Goal: Transaction & Acquisition: Purchase product/service

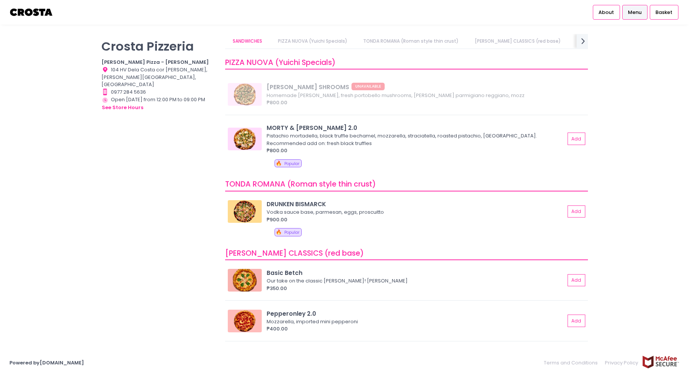
scroll to position [92, 0]
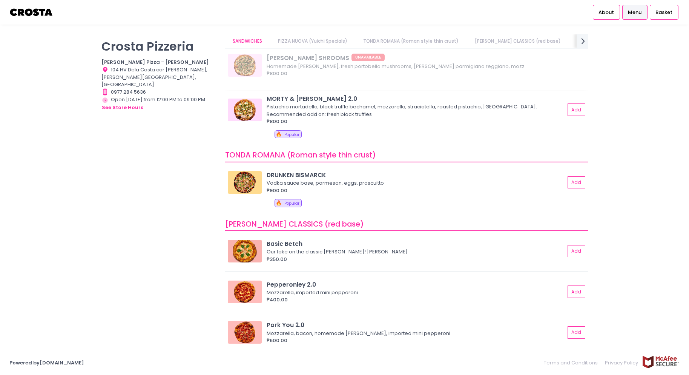
click at [317, 108] on div "Pistachio mortadella, black truffle bechamel, mozzarella, straciatella, roasted…" at bounding box center [415, 110] width 296 height 15
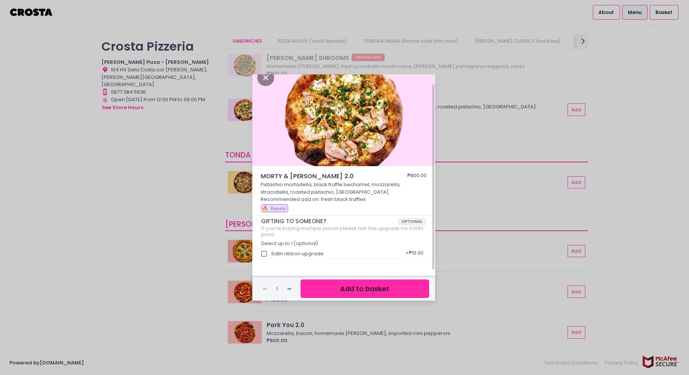
scroll to position [13, 0]
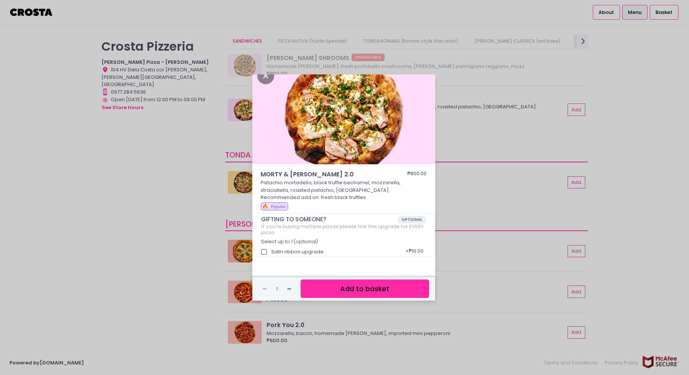
click at [125, 185] on div "MORTY & [PERSON_NAME] 2.0 ₱800.00 Pistachio mortadella, black truffle bechamel,…" at bounding box center [344, 187] width 689 height 375
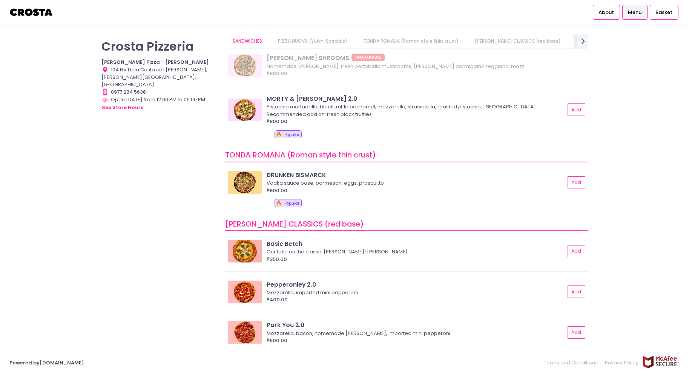
click at [163, 168] on div "[PERSON_NAME] Pizzeria [PERSON_NAME] Pizza - [PERSON_NAME] Location Created wit…" at bounding box center [159, 183] width 124 height 299
click at [189, 96] on div "Store Hours Created with Sketch. Open [DATE] from 12:00 PM to 09:00 PM see stor…" at bounding box center [159, 104] width 115 height 16
click at [185, 96] on div "Store Hours Created with Sketch. Open [DATE] from 12:00 PM to 09:00 PM see stor…" at bounding box center [159, 104] width 115 height 16
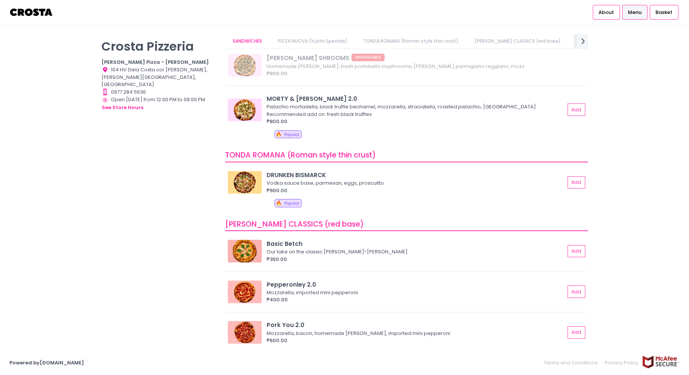
click at [181, 111] on div "[PERSON_NAME] Pizzeria [PERSON_NAME] Pizza - [PERSON_NAME] Location Created wit…" at bounding box center [159, 183] width 124 height 299
click at [249, 248] on img at bounding box center [245, 251] width 34 height 23
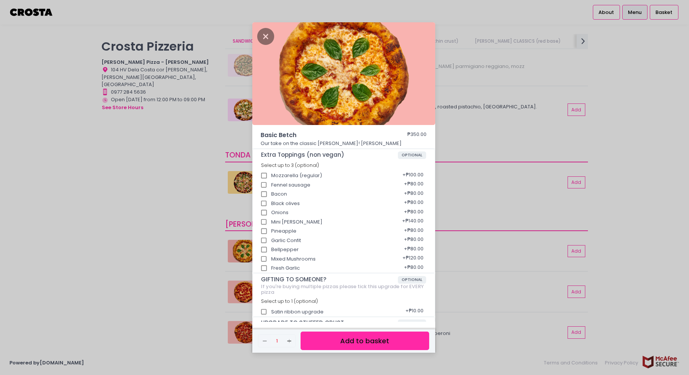
click at [180, 226] on div "Basic Betch ₱350.00 Our take on the classic Margherita! Mozzarella, basil Extra…" at bounding box center [344, 187] width 689 height 375
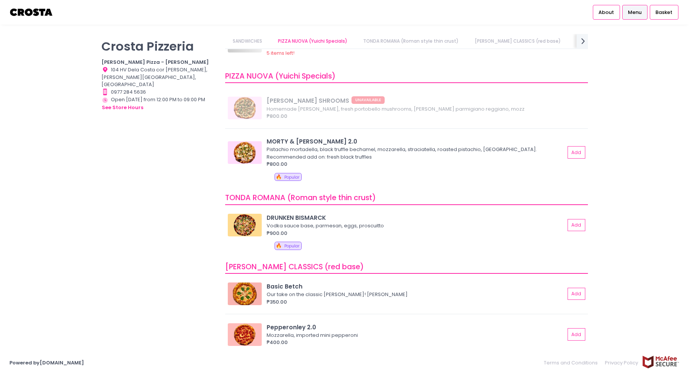
scroll to position [0, 0]
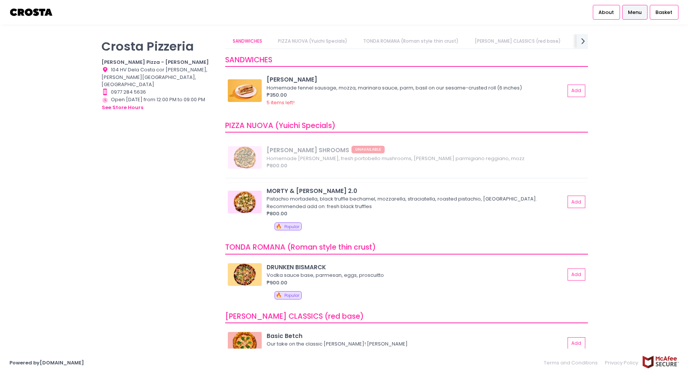
click at [259, 202] on img at bounding box center [245, 202] width 34 height 23
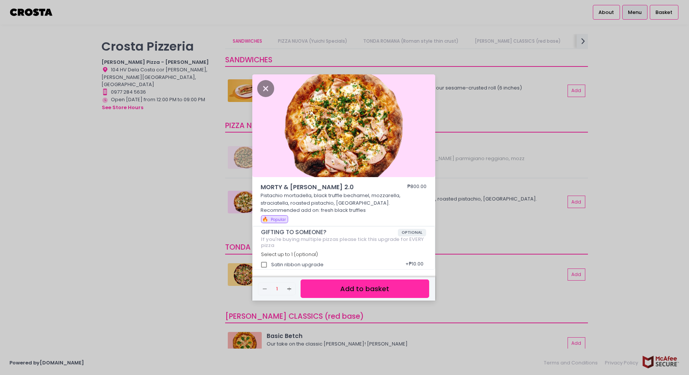
click at [327, 286] on button "Add to basket" at bounding box center [365, 288] width 128 height 18
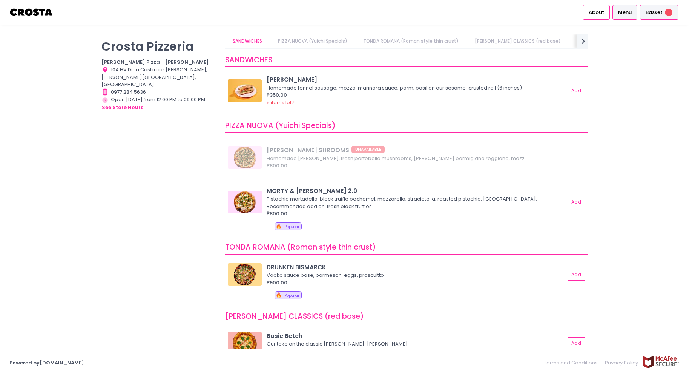
click at [652, 10] on span "Basket" at bounding box center [654, 13] width 17 height 8
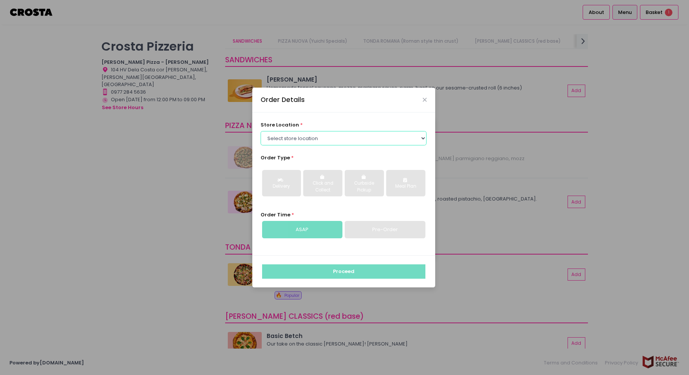
click at [355, 137] on select "Select store location [PERSON_NAME] Pizza - [PERSON_NAME] Pizza - [GEOGRAPHIC_D…" at bounding box center [344, 138] width 166 height 14
select select "5fabb2e53664a8677beaeb89"
click at [261, 131] on select "Select store location [PERSON_NAME] Pizza - [PERSON_NAME] Pizza - [GEOGRAPHIC_D…" at bounding box center [344, 138] width 166 height 14
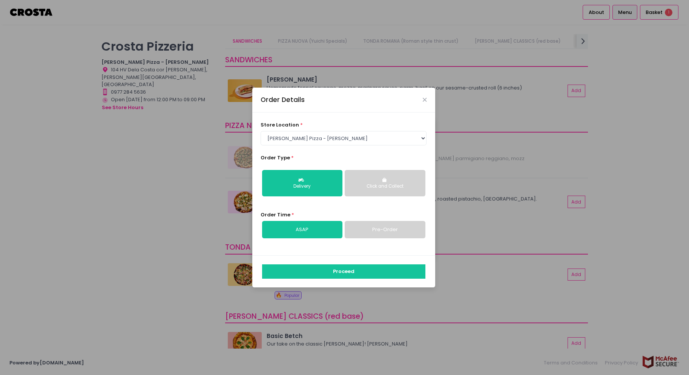
click at [372, 189] on div "Click and Collect" at bounding box center [385, 186] width 70 height 7
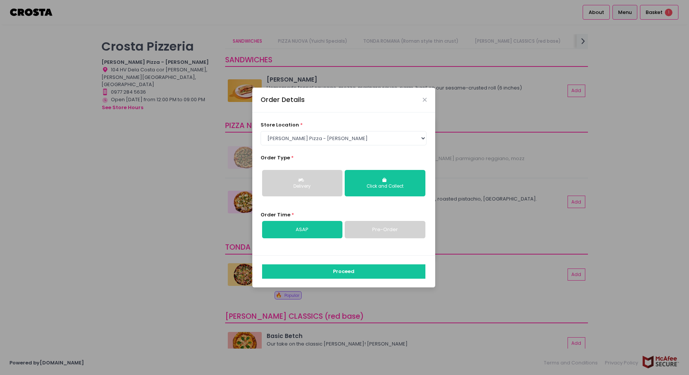
click at [384, 229] on link "Pre-Order" at bounding box center [385, 229] width 80 height 17
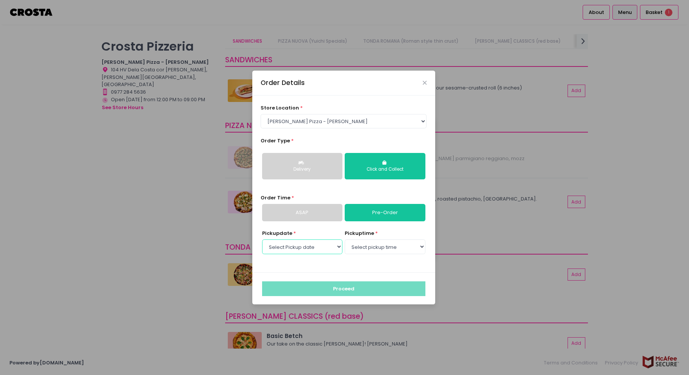
click at [325, 246] on select "Select Pickup date [DATE] [DATE] [DATE] [DATE] [DATE]" at bounding box center [302, 246] width 80 height 14
select select "[DATE]"
click at [262, 239] on select "Select Pickup date [DATE] [DATE] [DATE] [DATE] [DATE]" at bounding box center [302, 246] width 80 height 14
click at [387, 251] on select "Select pickup time 12:00 PM - 12:30 PM 12:30 PM - 01:00 PM 01:00 PM - 01:30 PM …" at bounding box center [385, 246] width 80 height 14
click at [345, 239] on select "Select pickup time 12:00 PM - 12:30 PM 12:30 PM - 01:00 PM 01:00 PM - 01:30 PM …" at bounding box center [385, 246] width 80 height 14
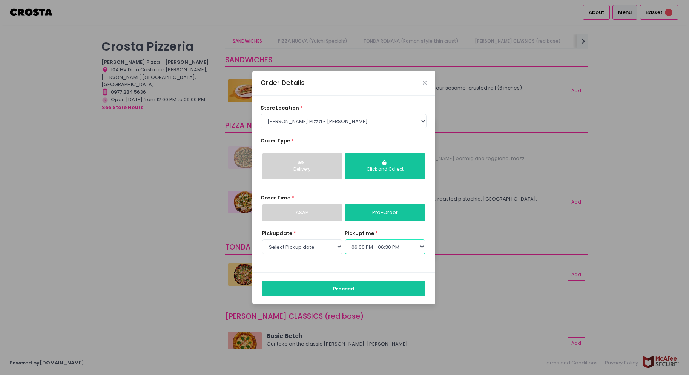
click at [386, 245] on select "Select pickup time 12:00 PM - 12:30 PM 12:30 PM - 01:00 PM 01:00 PM - 01:30 PM …" at bounding box center [385, 246] width 80 height 14
select select "19:00"
click at [345, 239] on select "Select pickup time 12:00 PM - 12:30 PM 12:30 PM - 01:00 PM 01:00 PM - 01:30 PM …" at bounding box center [385, 246] width 80 height 14
click at [354, 284] on button "Proceed" at bounding box center [343, 288] width 163 height 14
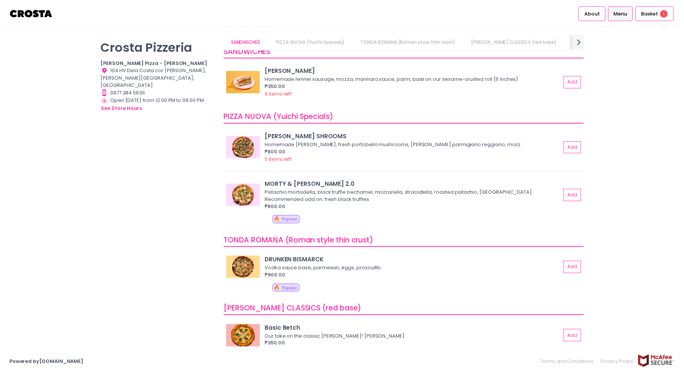
scroll to position [10, 0]
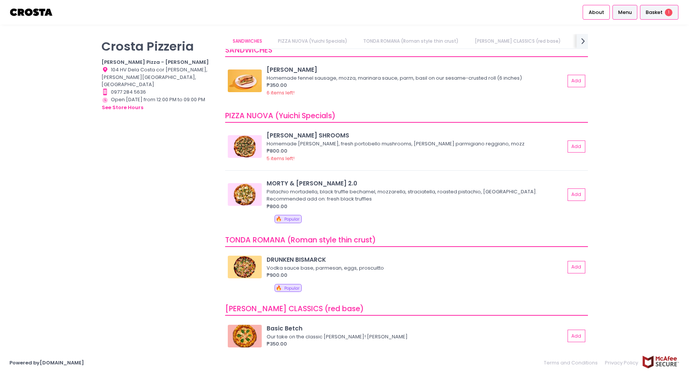
click at [659, 18] on div "Basket 1" at bounding box center [659, 12] width 38 height 15
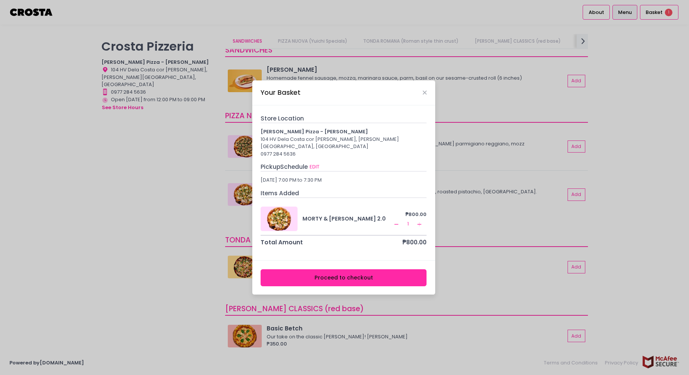
click at [333, 271] on button "Proceed to checkout" at bounding box center [344, 277] width 166 height 17
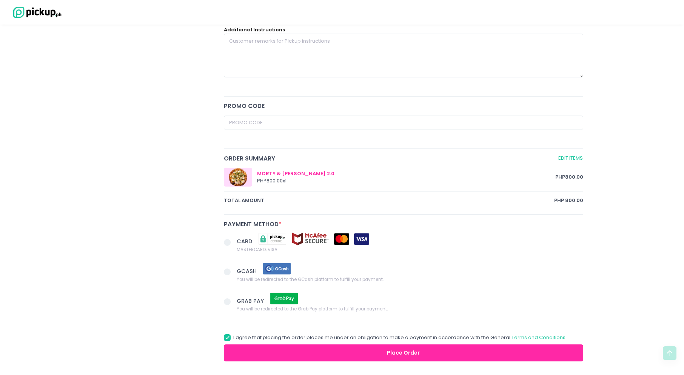
scroll to position [290, 0]
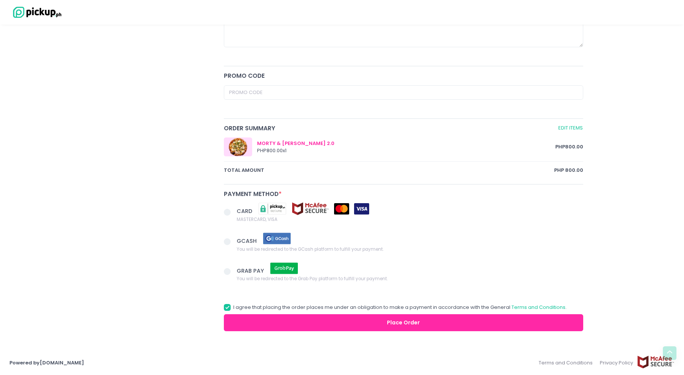
click at [226, 213] on span at bounding box center [227, 212] width 7 height 7
click at [233, 213] on input "CARD MASTERCARD, VISA" at bounding box center [235, 210] width 5 height 5
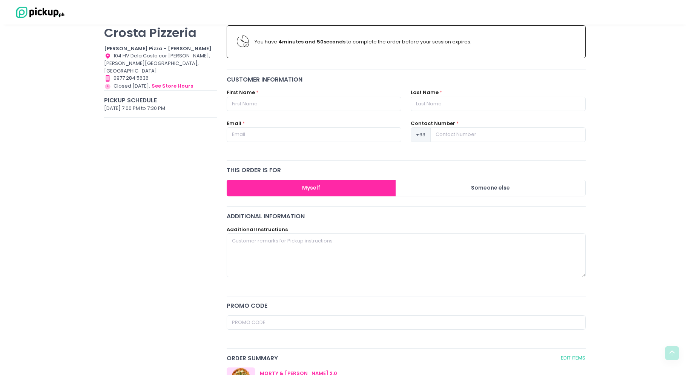
scroll to position [0, 0]
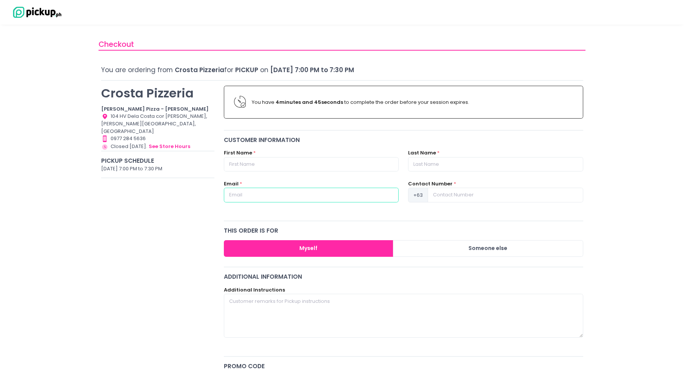
click at [243, 194] on input "text" at bounding box center [311, 195] width 175 height 14
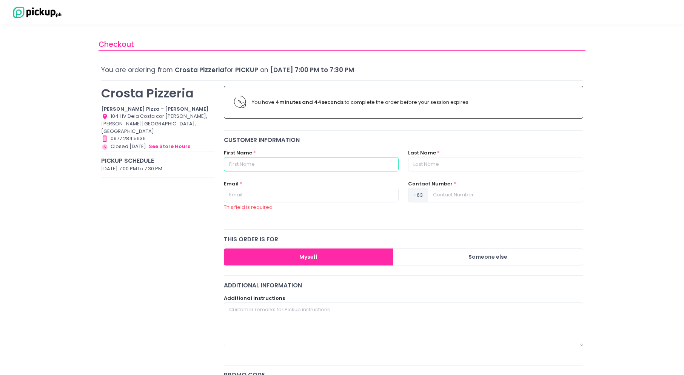
click at [269, 165] on input "text" at bounding box center [311, 164] width 175 height 14
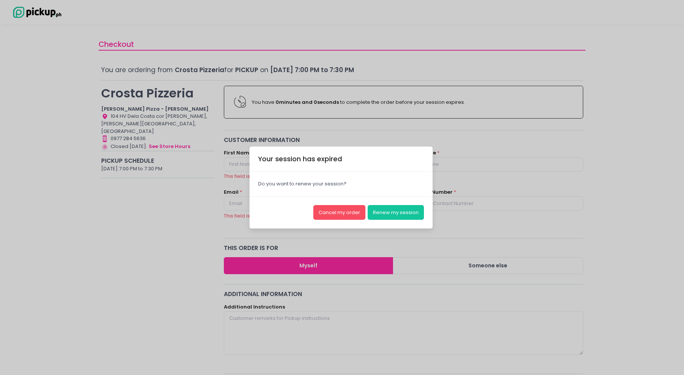
radio input "true"
click at [348, 214] on button "Cancel my order" at bounding box center [339, 212] width 52 height 14
